Goal: Task Accomplishment & Management: Use online tool/utility

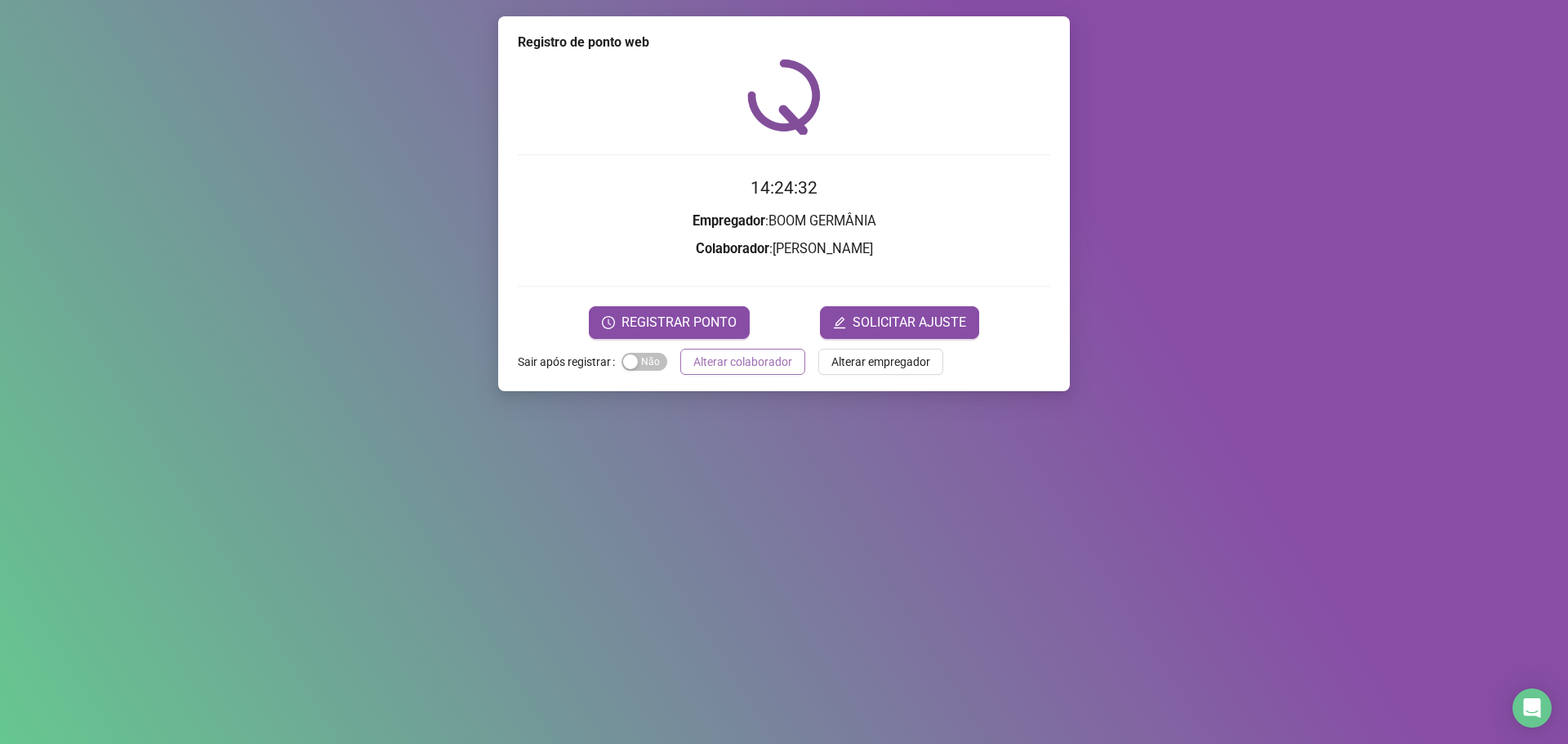
click at [756, 370] on span "Alterar colaborador" at bounding box center [743, 362] width 99 height 18
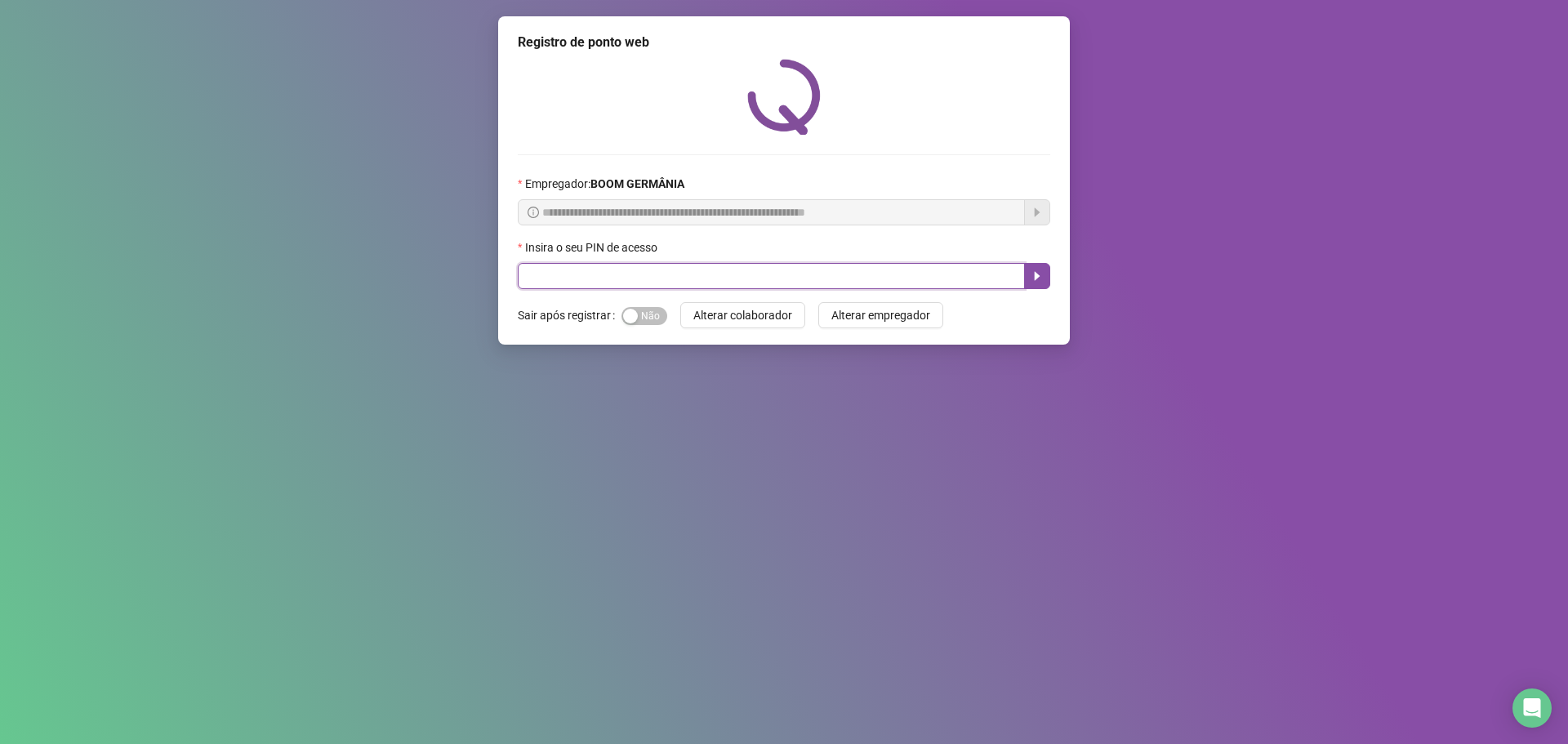
click at [649, 267] on input "text" at bounding box center [771, 276] width 507 height 26
type input "****"
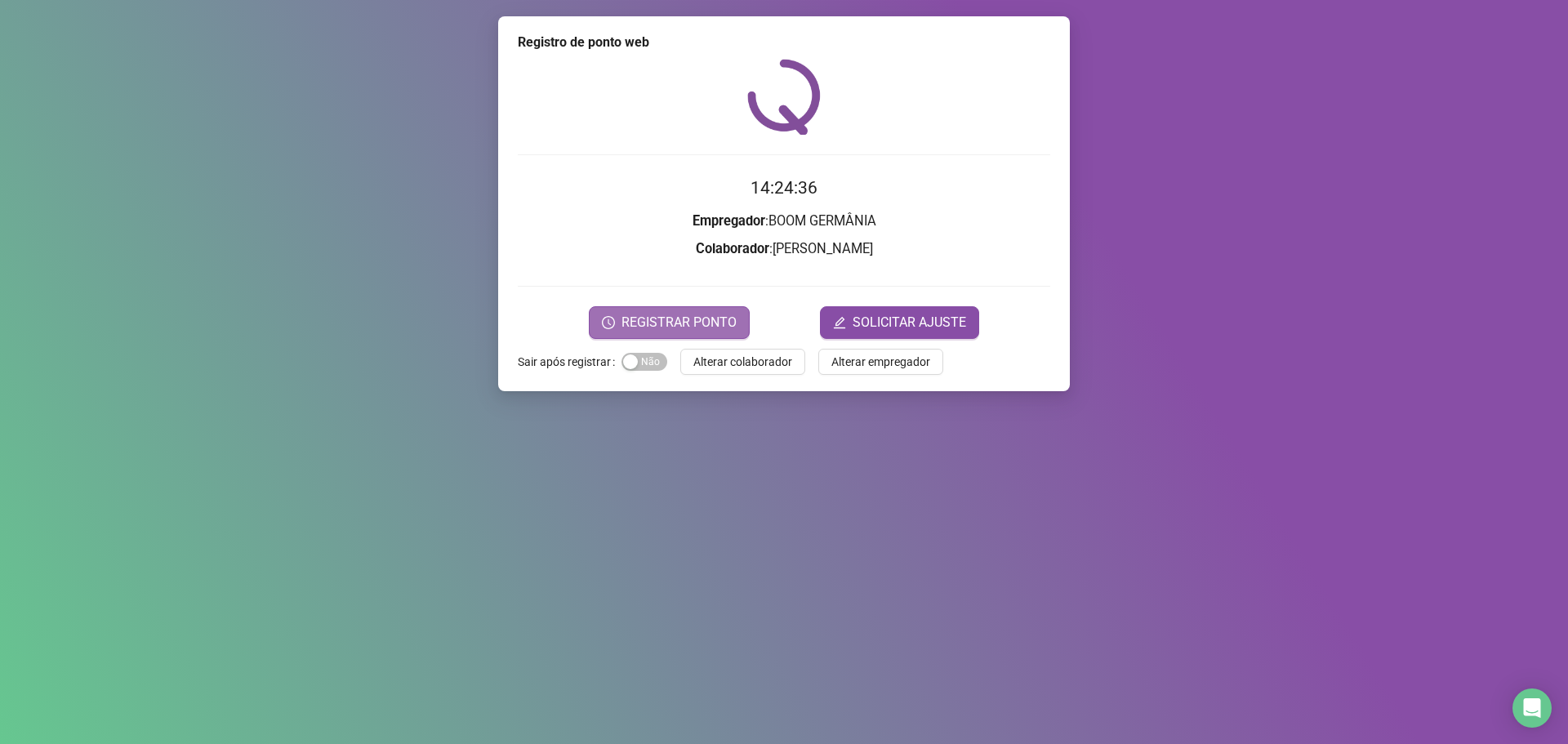
click at [714, 317] on span "REGISTRAR PONTO" at bounding box center [678, 322] width 115 height 19
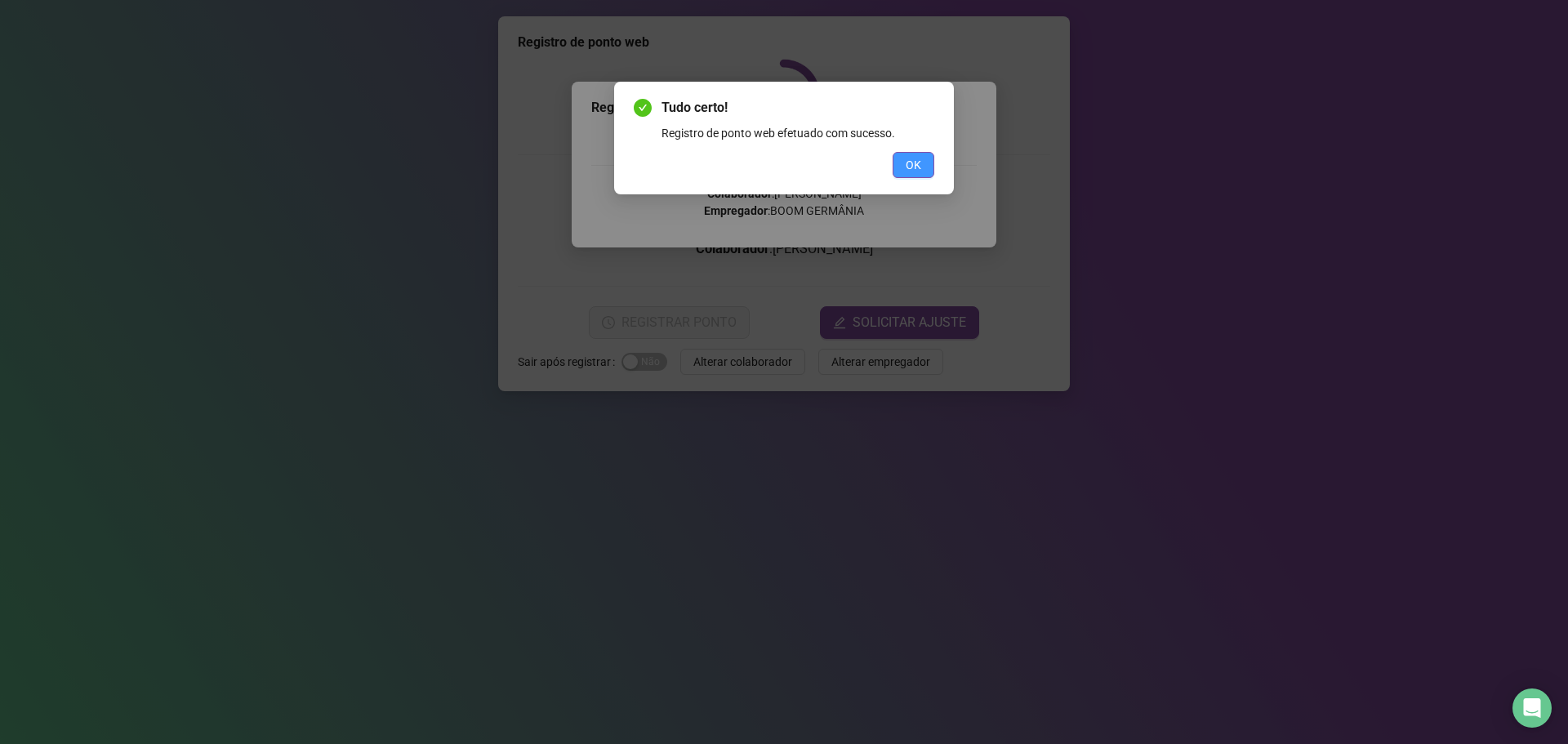
click at [911, 170] on span "OK" at bounding box center [913, 165] width 16 height 18
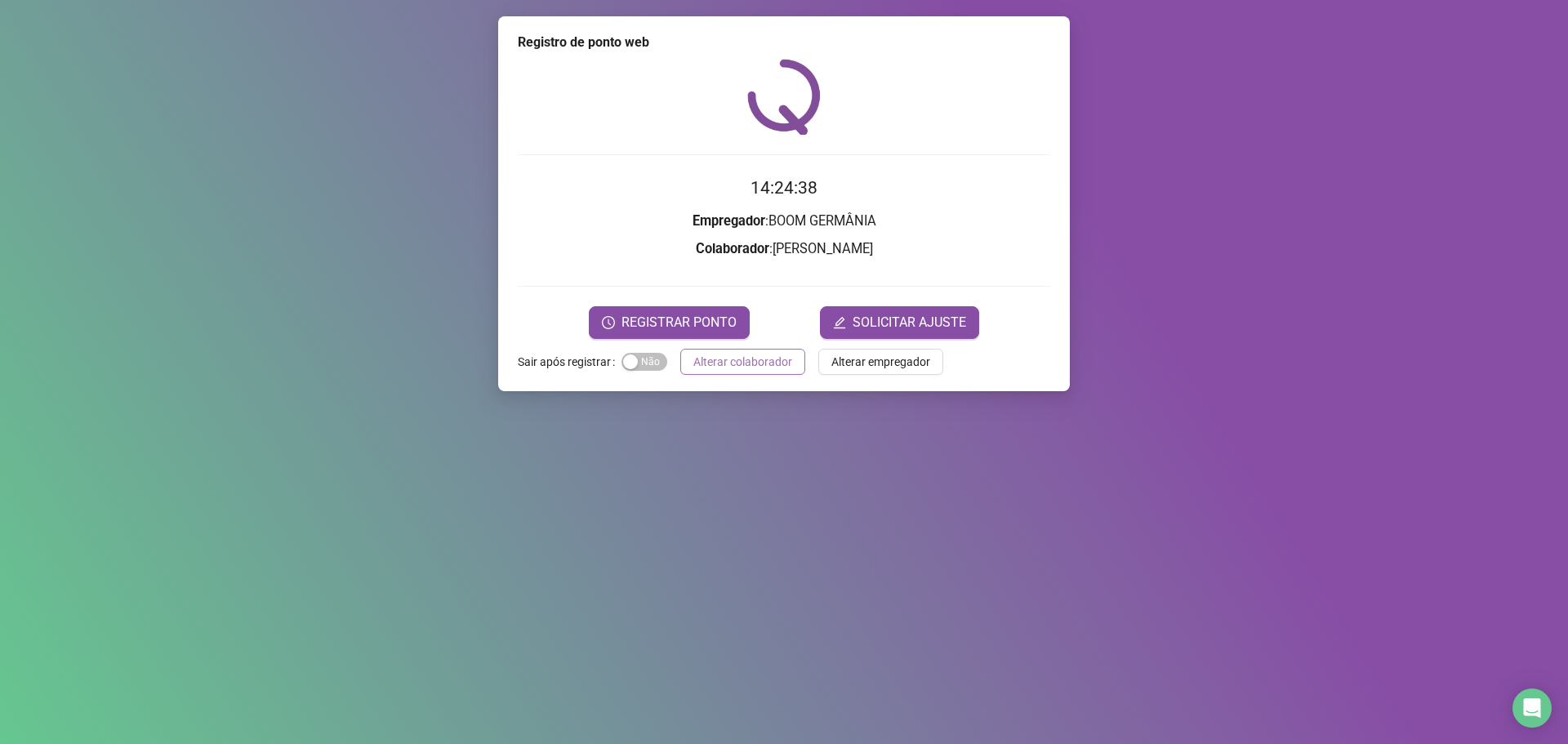
click at [759, 363] on span "Alterar colaborador" at bounding box center [743, 362] width 99 height 18
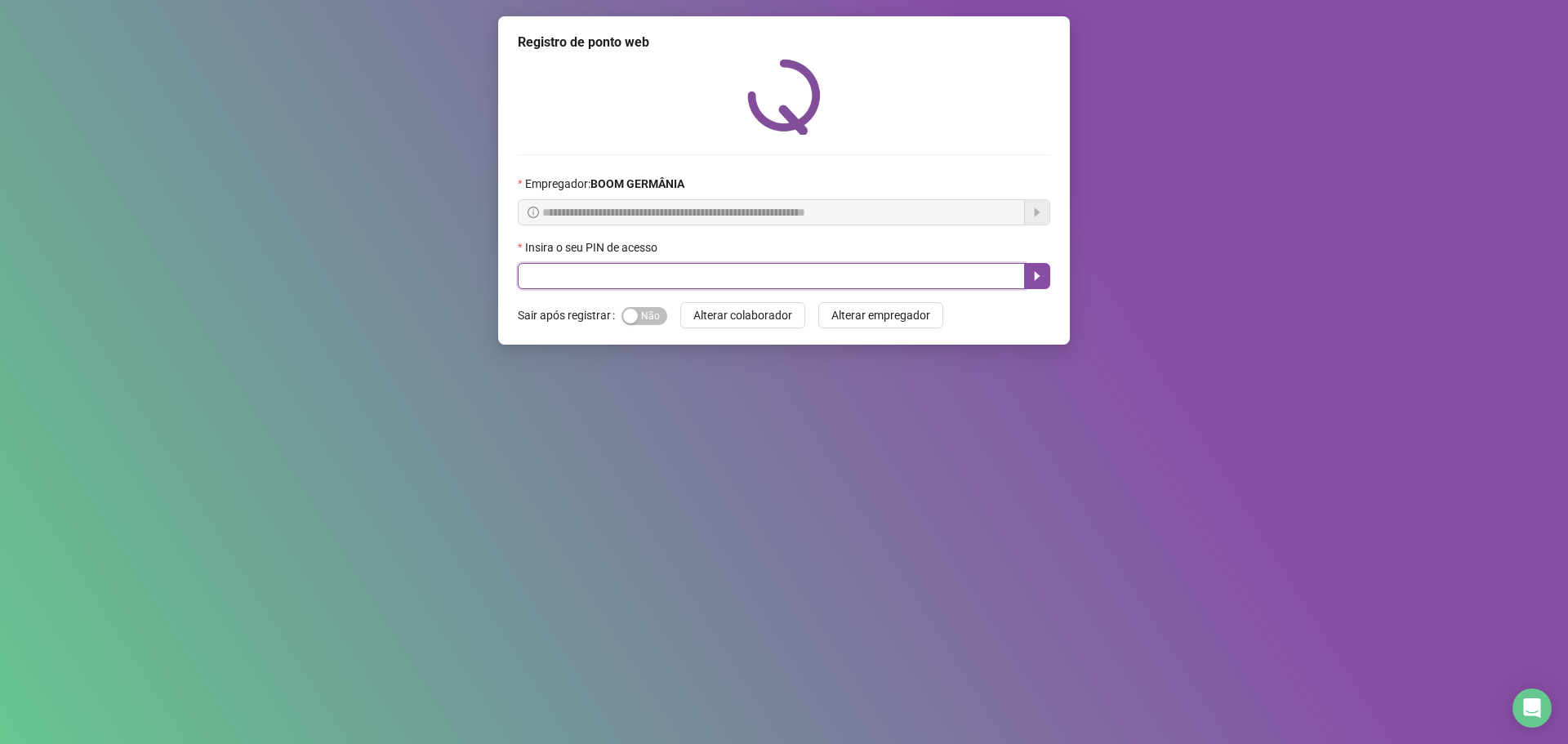
click at [653, 269] on input "text" at bounding box center [771, 276] width 507 height 26
type input "****"
click at [1036, 276] on icon "caret-right" at bounding box center [1037, 276] width 6 height 9
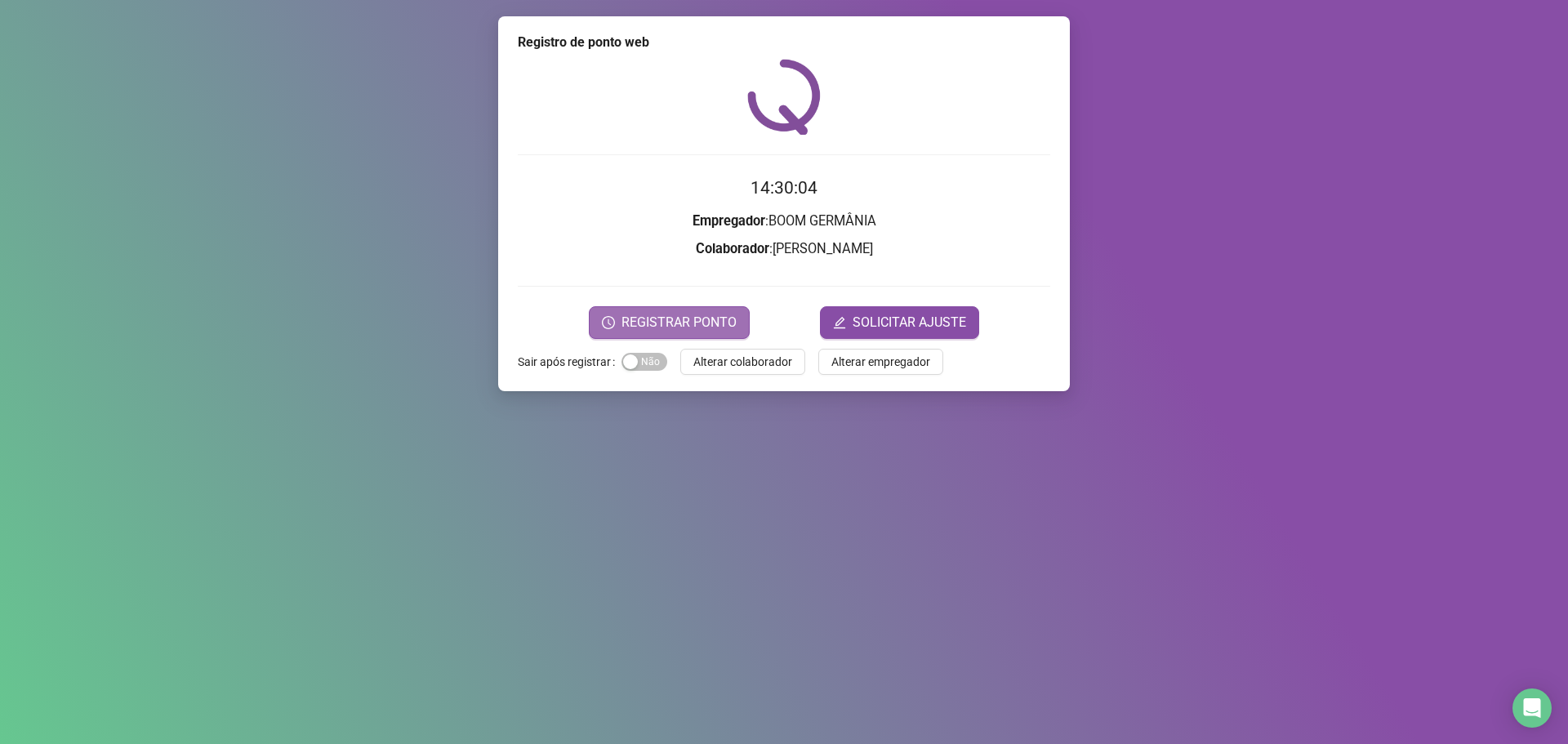
click at [696, 317] on span "REGISTRAR PONTO" at bounding box center [678, 322] width 115 height 19
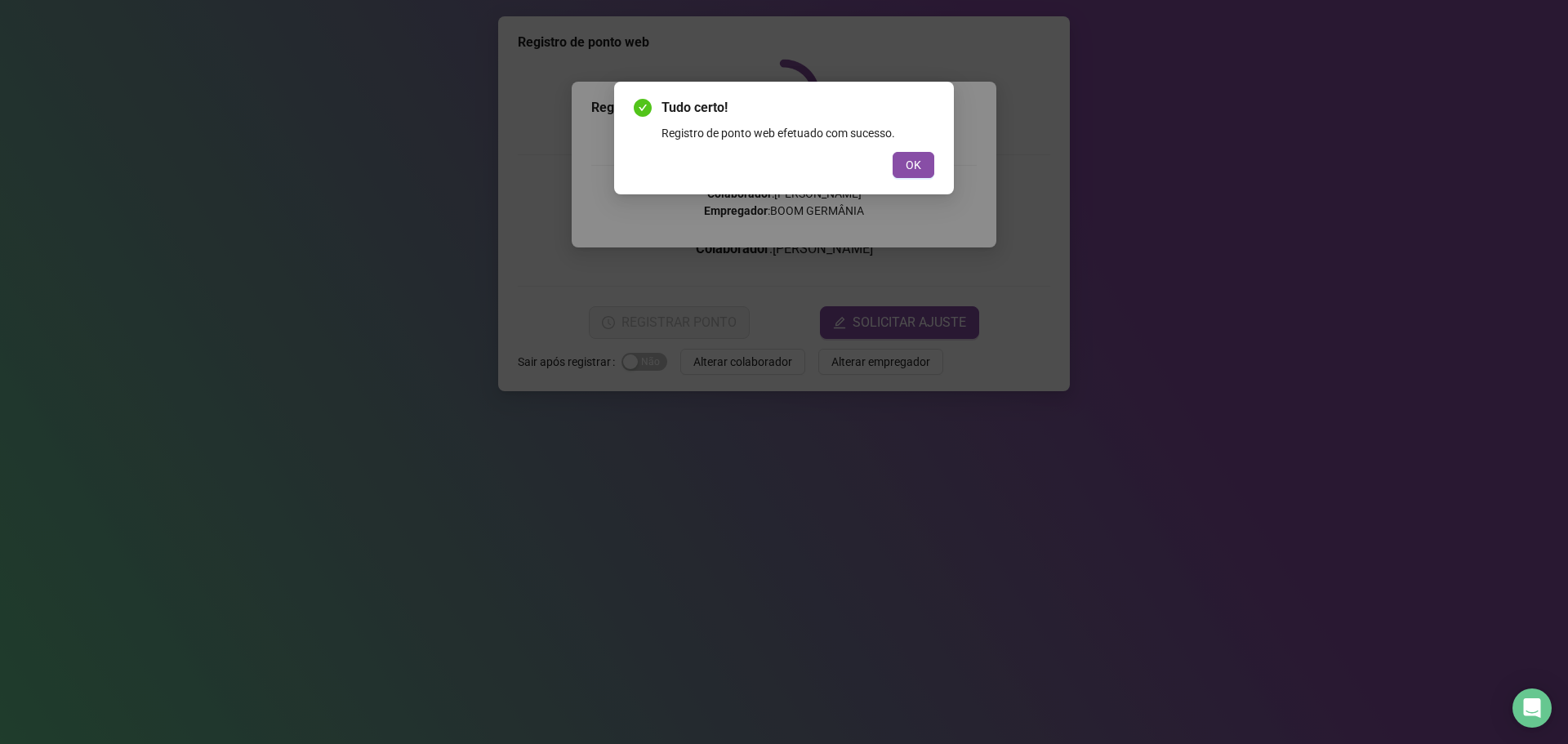
click at [917, 172] on span "OK" at bounding box center [913, 165] width 16 height 18
